Goal: Register for event/course

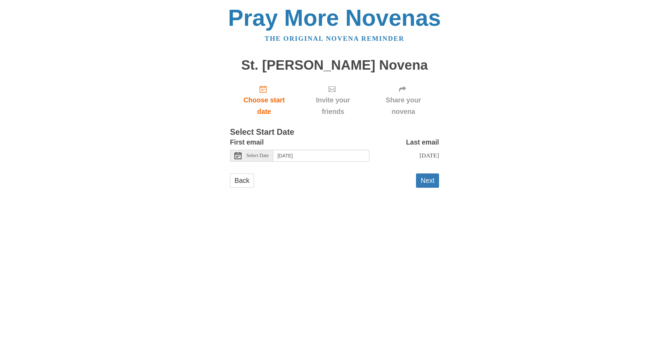
click at [245, 158] on div "Select Date" at bounding box center [251, 156] width 43 height 12
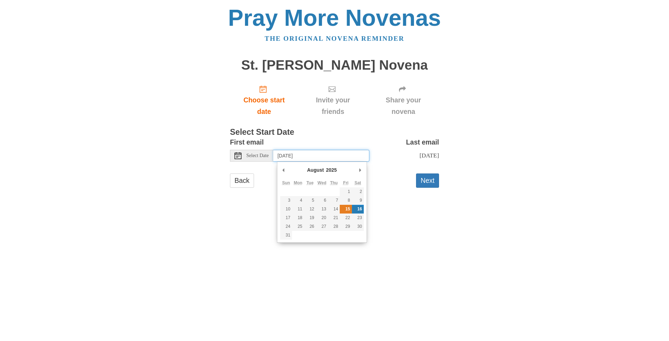
type input "Friday, August 15th"
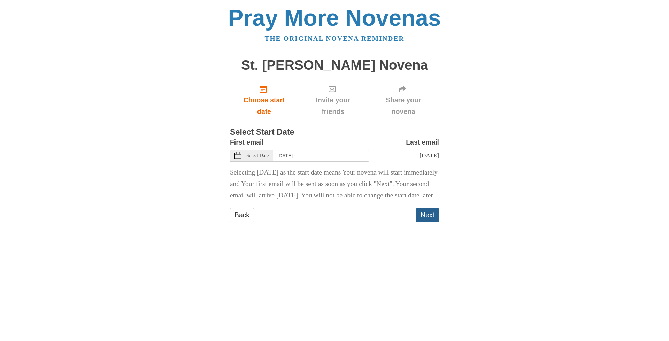
click at [430, 222] on button "Next" at bounding box center [427, 215] width 23 height 14
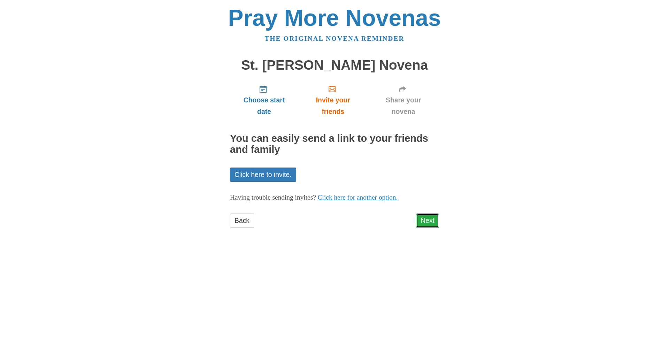
click at [424, 221] on link "Next" at bounding box center [427, 221] width 23 height 14
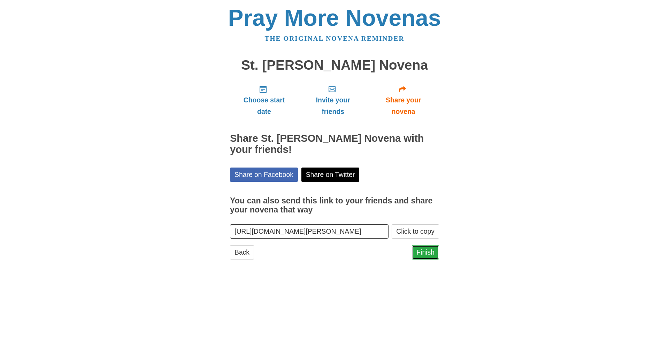
click at [422, 255] on link "Finish" at bounding box center [425, 252] width 27 height 14
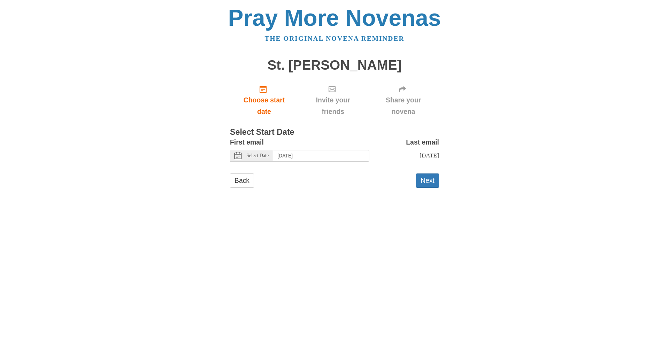
click at [250, 154] on span "Select Date" at bounding box center [257, 155] width 22 height 5
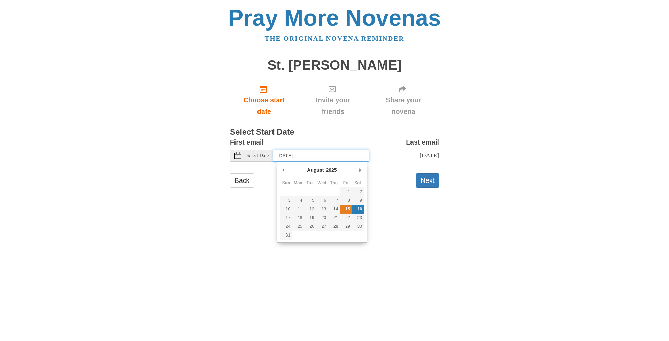
type input "Friday, August 15th"
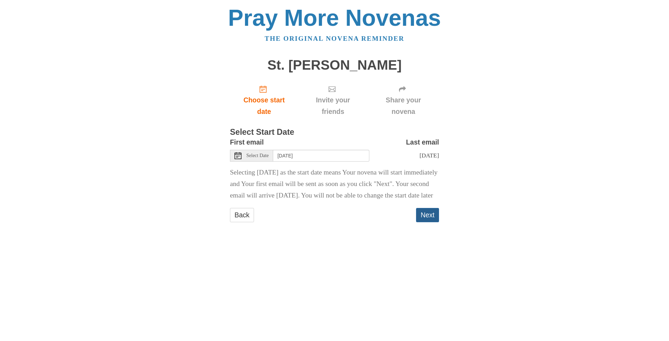
click at [422, 222] on button "Next" at bounding box center [427, 215] width 23 height 14
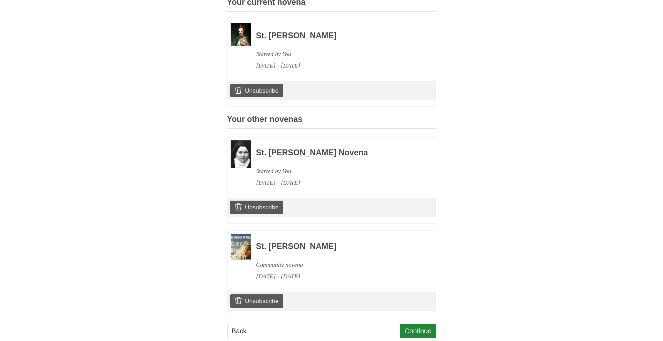
scroll to position [226, 0]
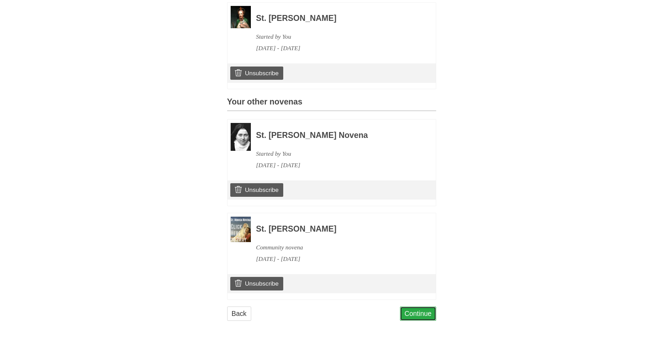
click at [418, 315] on link "Continue" at bounding box center [418, 314] width 36 height 14
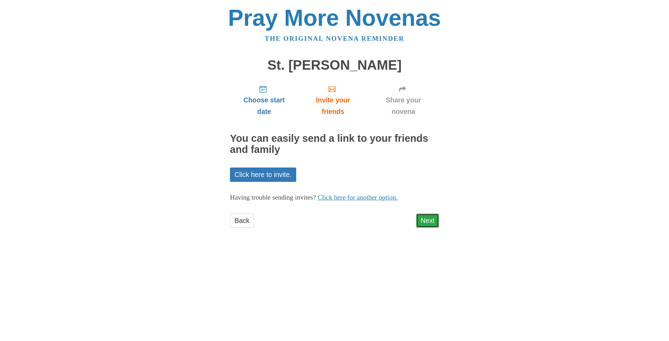
click at [426, 219] on link "Next" at bounding box center [427, 221] width 23 height 14
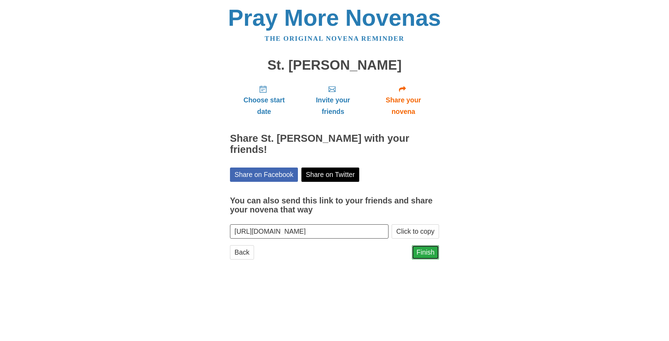
click at [425, 245] on link "Finish" at bounding box center [425, 252] width 27 height 14
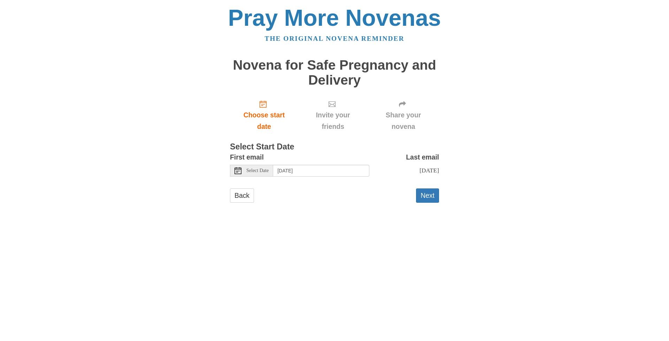
click at [258, 169] on span "Select Date" at bounding box center [257, 170] width 22 height 5
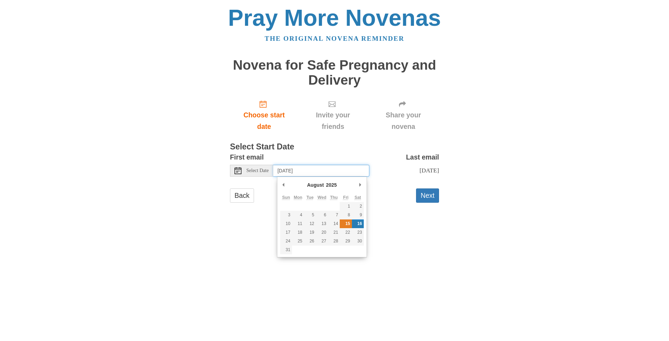
type input "Friday, August 15th"
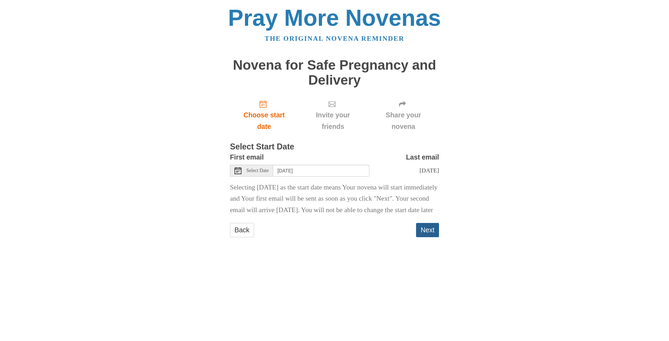
click at [429, 237] on button "Next" at bounding box center [427, 230] width 23 height 14
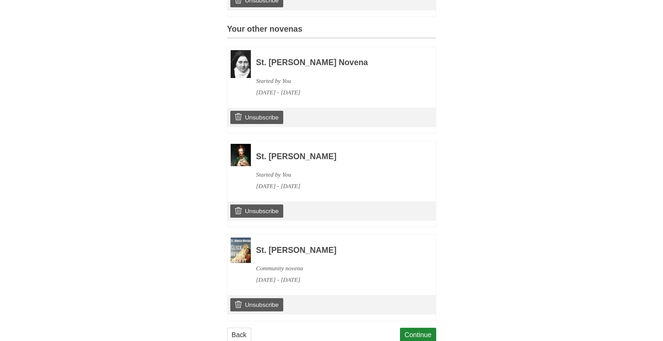
scroll to position [334, 0]
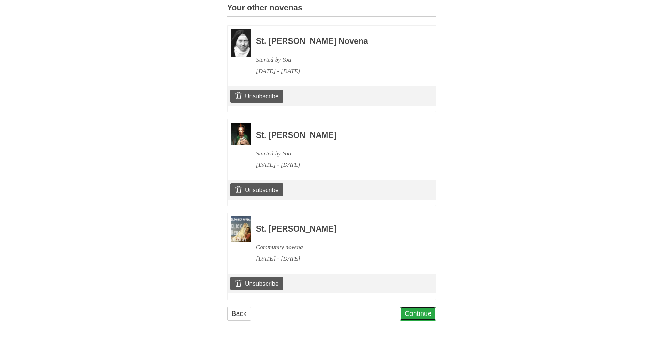
click at [422, 315] on link "Continue" at bounding box center [418, 314] width 36 height 14
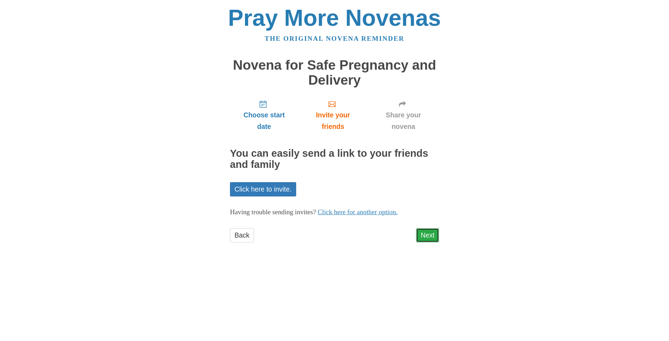
click at [427, 236] on link "Next" at bounding box center [427, 235] width 23 height 14
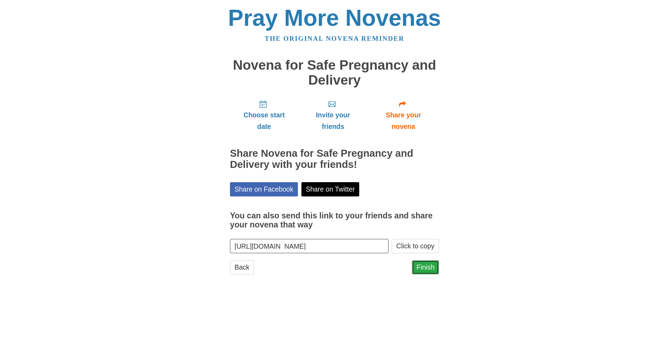
click at [425, 265] on link "Finish" at bounding box center [425, 267] width 27 height 14
